Goal: Find specific page/section

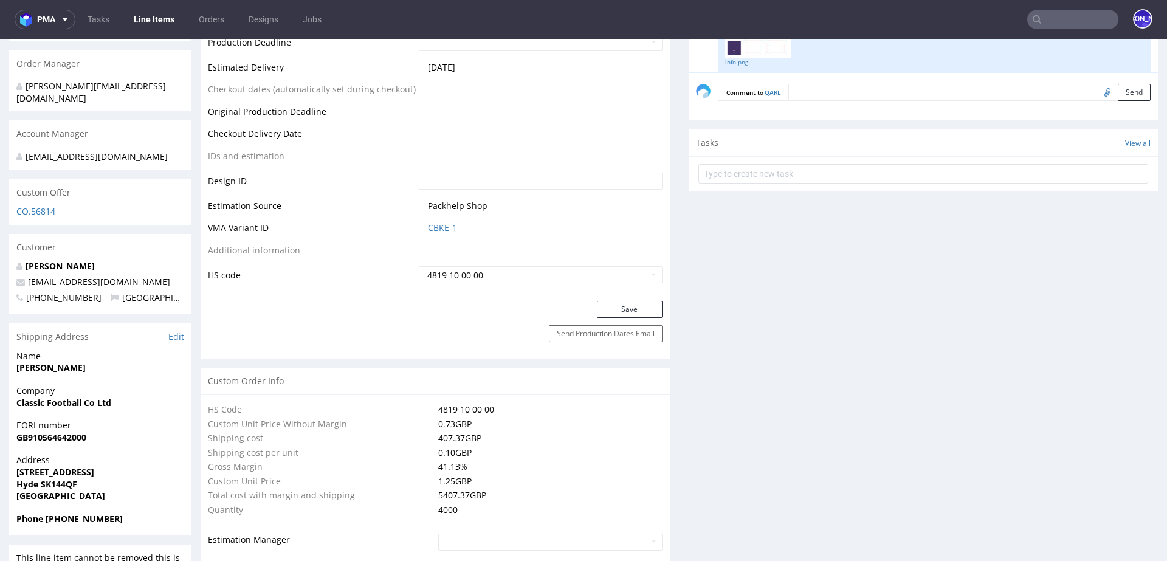
scroll to position [108, 0]
click at [1070, 19] on input "text" at bounding box center [1072, 19] width 91 height 19
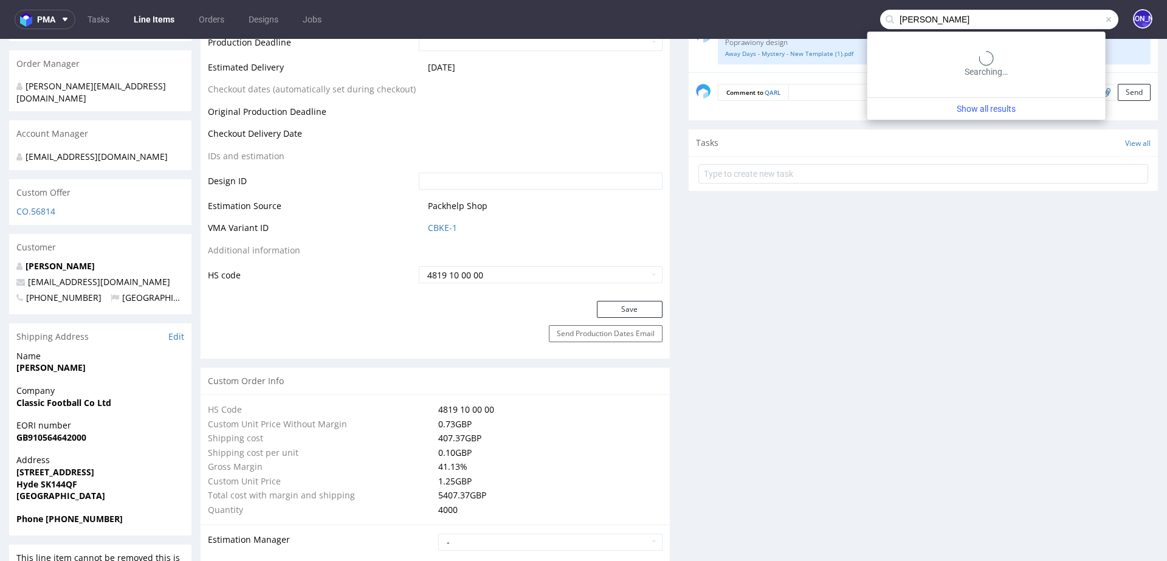
type input "[PERSON_NAME]"
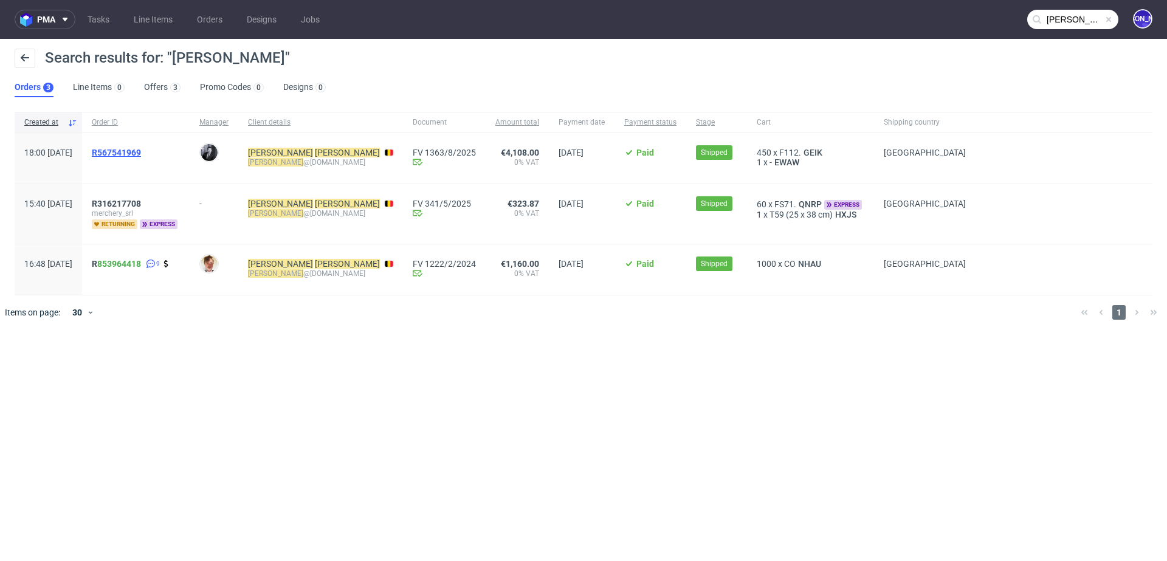
click at [131, 153] on span "R567541969" at bounding box center [116, 153] width 49 height 10
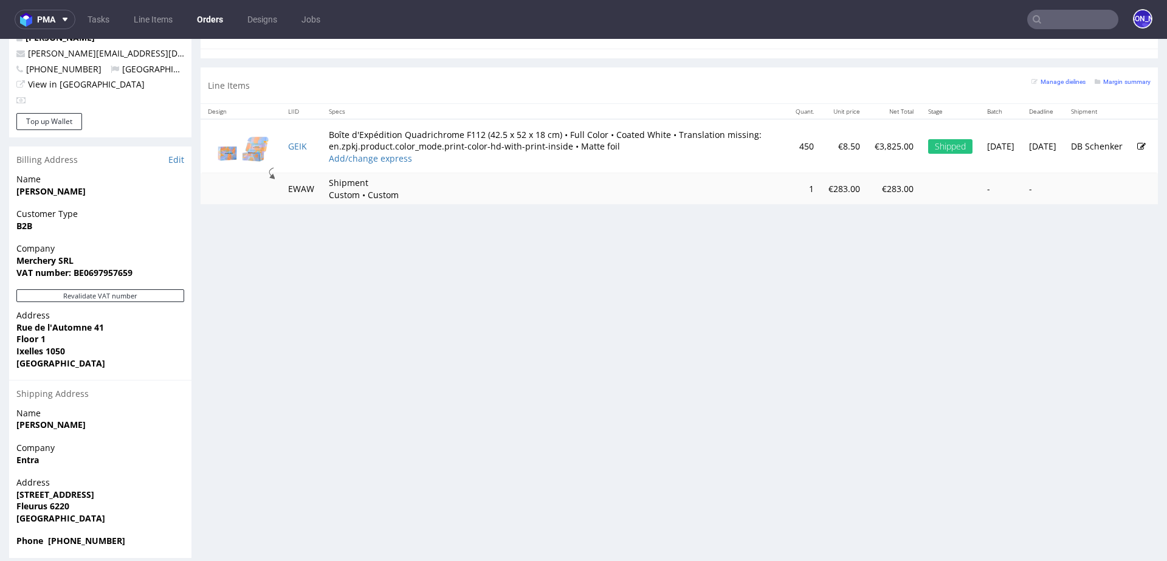
scroll to position [3, 0]
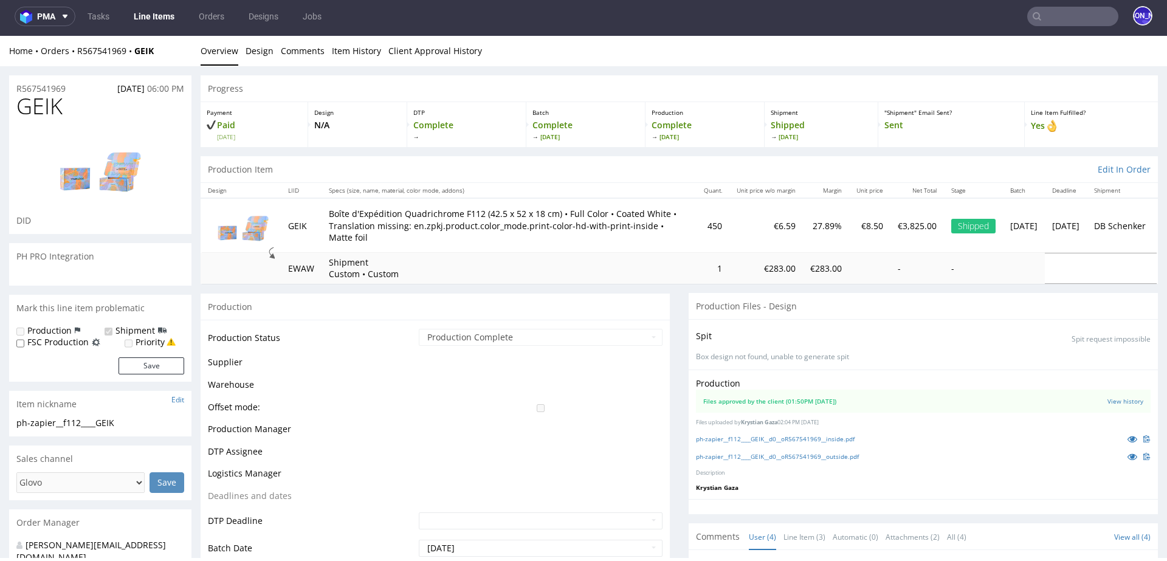
scroll to position [233, 0]
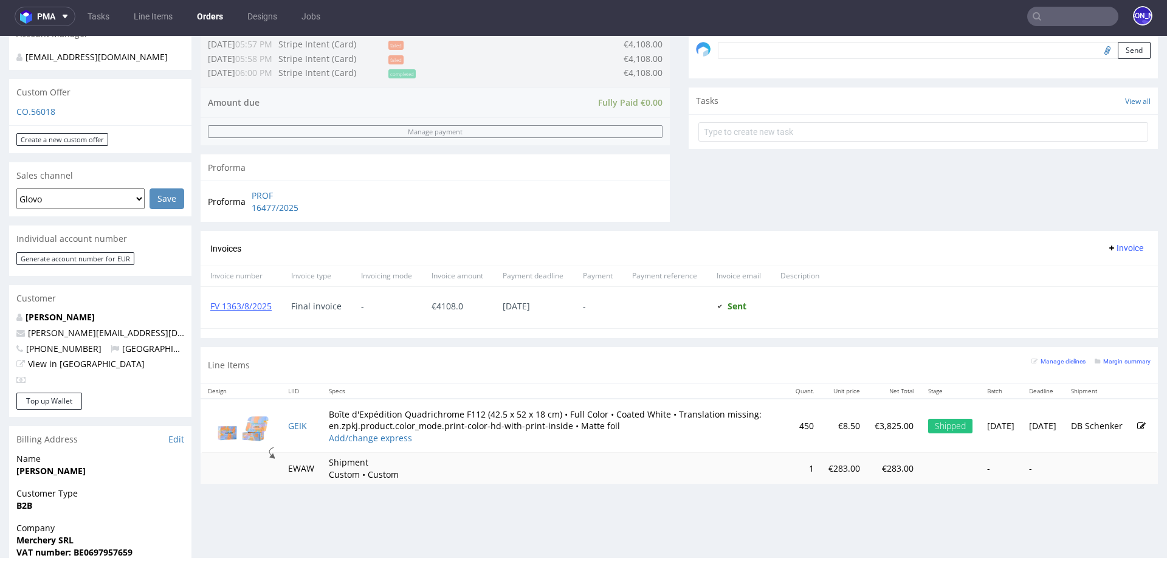
scroll to position [414, 0]
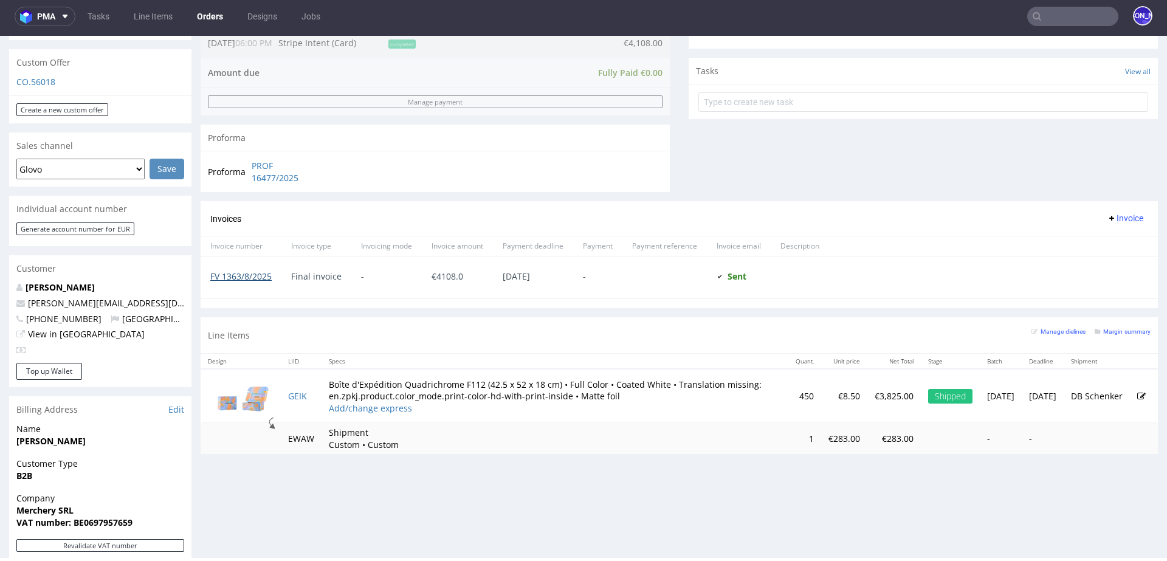
click at [261, 278] on link "FV 1363/8/2025" at bounding box center [240, 276] width 61 height 12
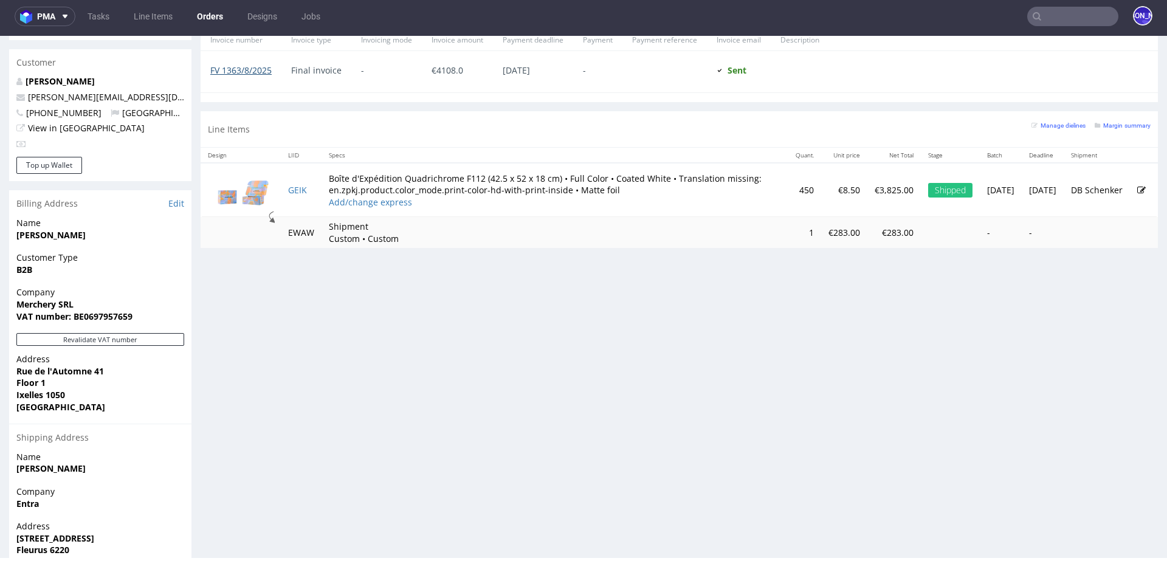
scroll to position [667, 0]
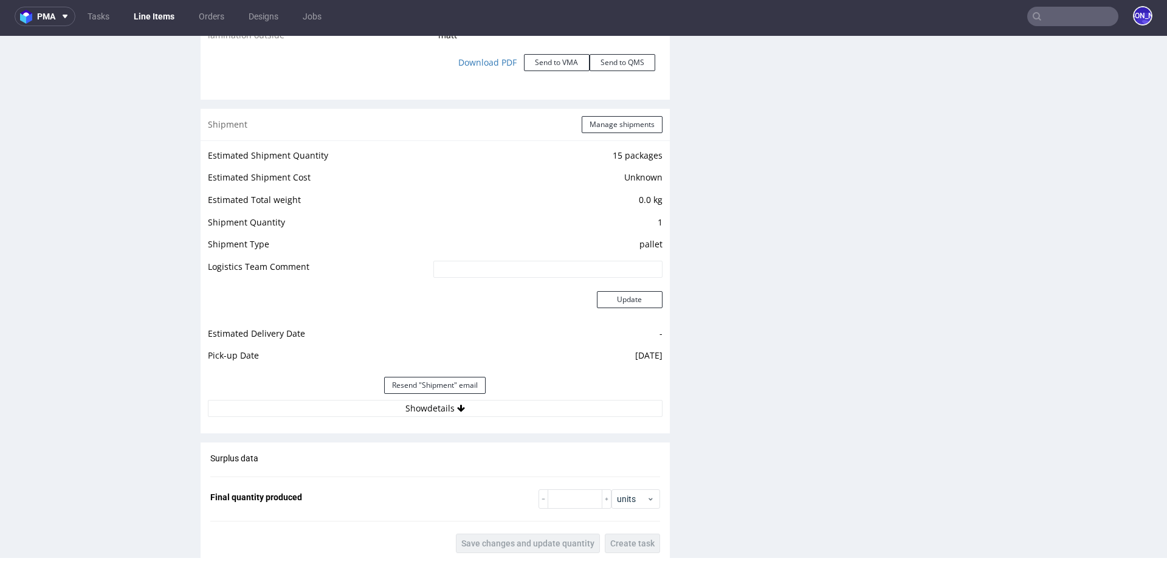
scroll to position [1558, 0]
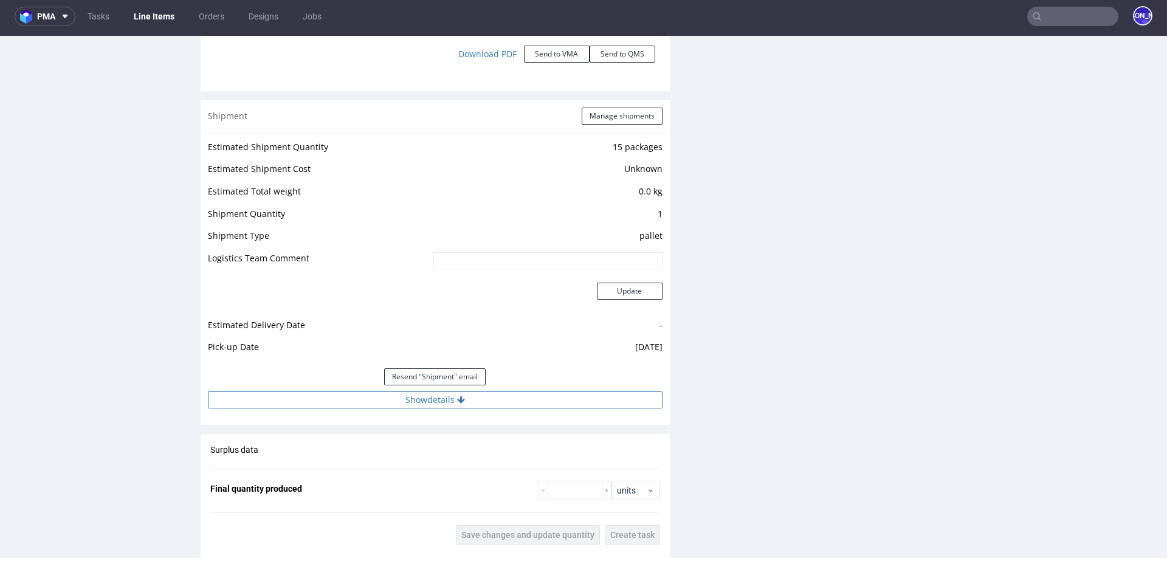
click at [442, 394] on button "Show details" at bounding box center [435, 399] width 455 height 17
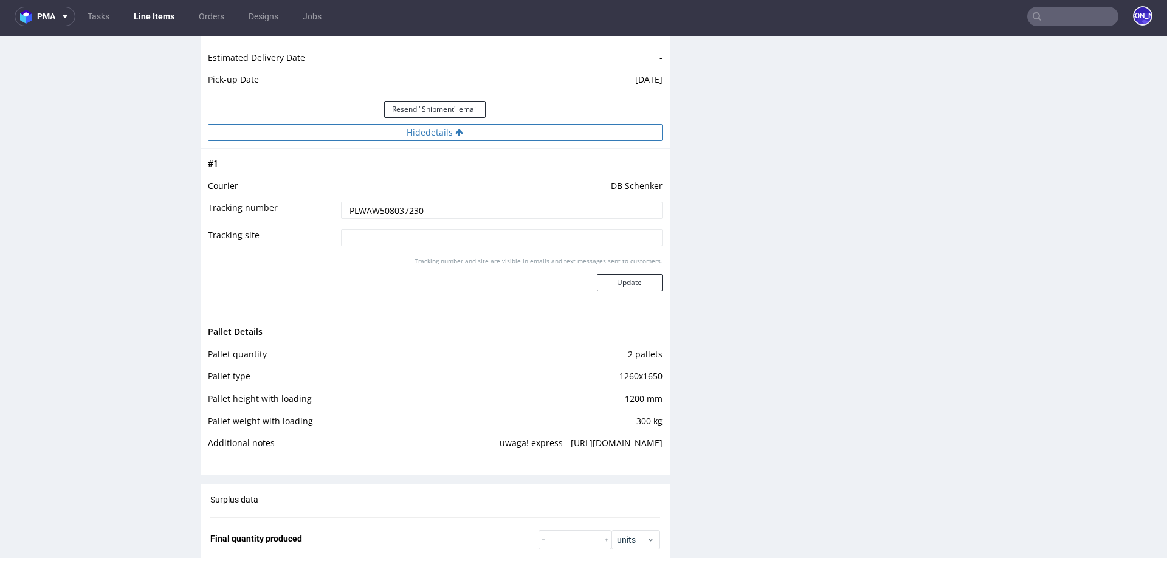
scroll to position [1827, 0]
click at [391, 207] on input "PLWAW508037230" at bounding box center [502, 209] width 322 height 17
